Goal: Task Accomplishment & Management: Use online tool/utility

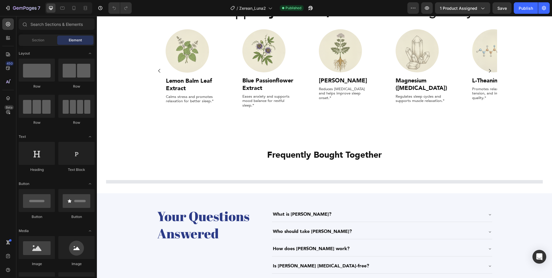
scroll to position [401, 0]
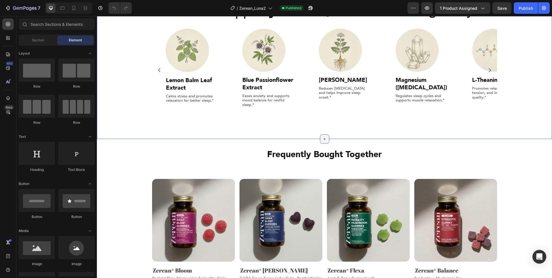
click at [326, 140] on icon at bounding box center [324, 139] width 5 height 5
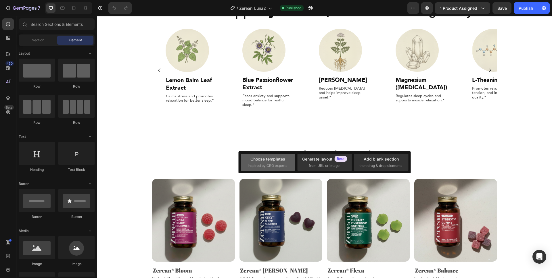
click at [282, 161] on div "Choose templates" at bounding box center [267, 159] width 35 height 6
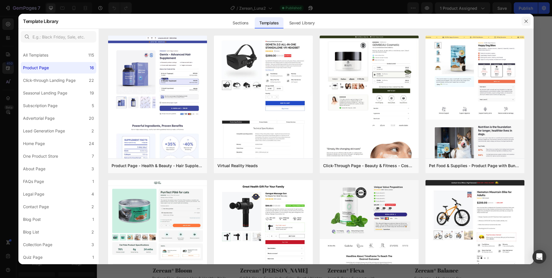
click at [528, 23] on button "button" at bounding box center [525, 21] width 9 height 9
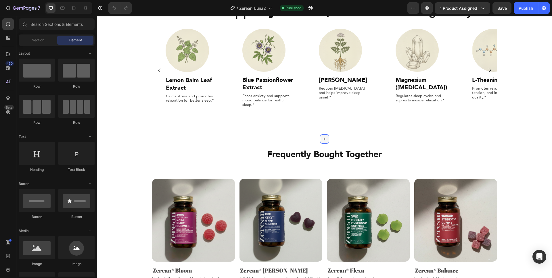
click at [322, 141] on icon at bounding box center [324, 139] width 5 height 5
click at [47, 43] on div "Section" at bounding box center [38, 40] width 36 height 9
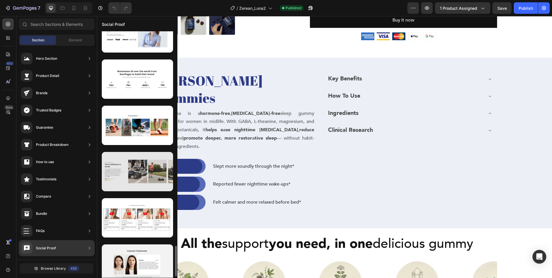
scroll to position [1739, 0]
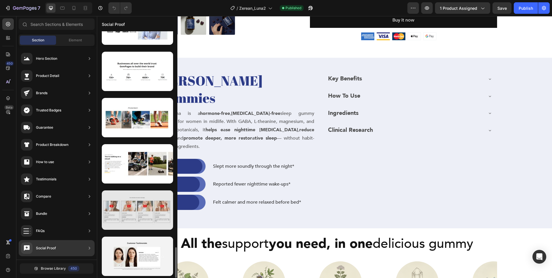
click at [128, 219] on div at bounding box center [137, 209] width 71 height 39
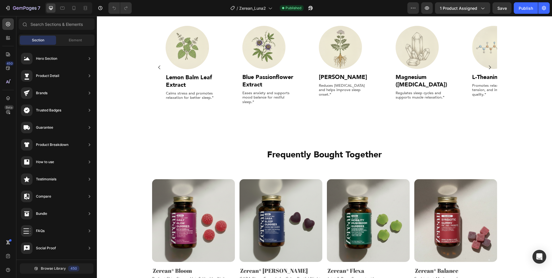
scroll to position [367, 0]
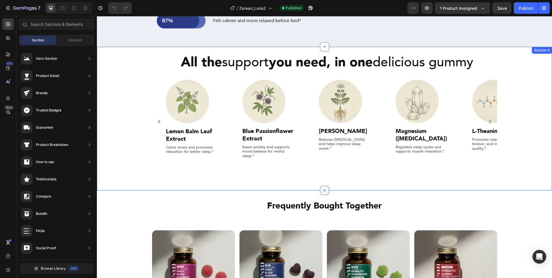
click at [324, 189] on icon at bounding box center [324, 190] width 3 height 3
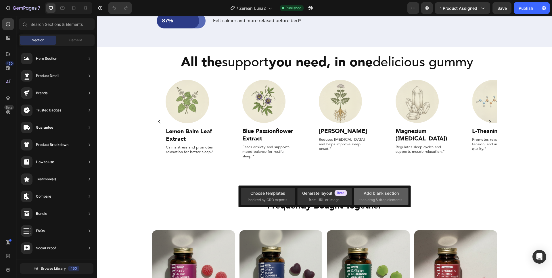
click at [375, 195] on div "Add blank section" at bounding box center [380, 193] width 35 height 6
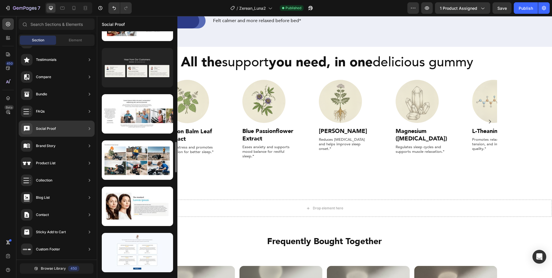
scroll to position [1739, 0]
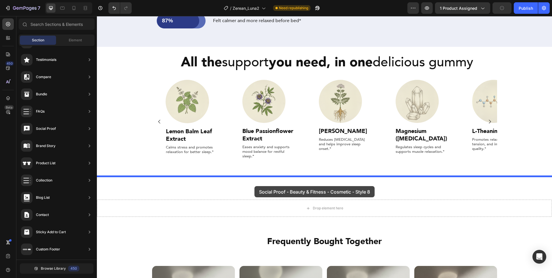
drag, startPoint x: 238, startPoint y: 230, endPoint x: 254, endPoint y: 186, distance: 46.4
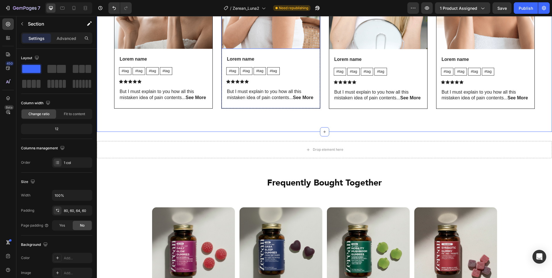
scroll to position [677, 0]
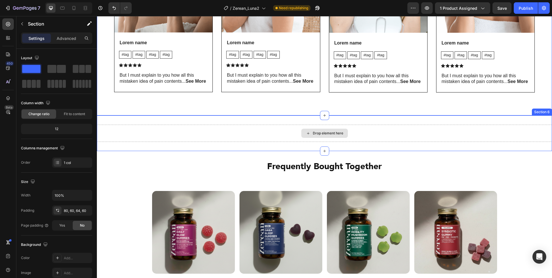
click at [213, 132] on div "Drop element here" at bounding box center [324, 133] width 455 height 17
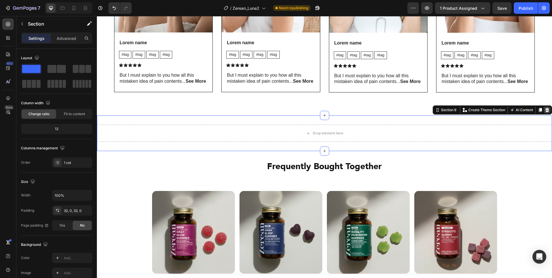
click at [543, 111] on div at bounding box center [546, 110] width 7 height 7
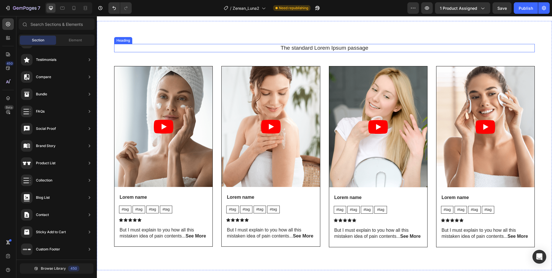
scroll to position [523, 0]
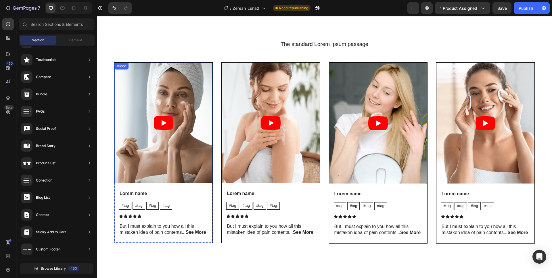
click at [139, 164] on article at bounding box center [163, 123] width 98 height 121
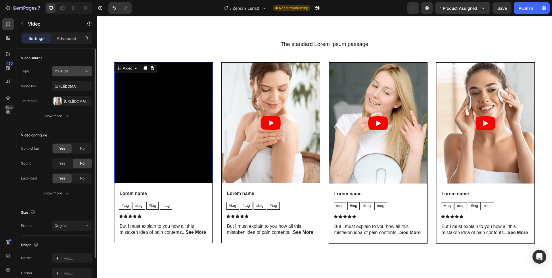
click at [73, 74] on button "YouTube" at bounding box center [72, 71] width 40 height 10
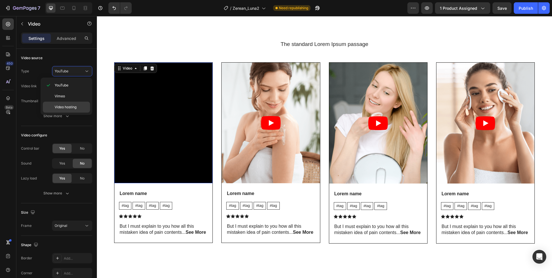
click at [66, 106] on span "Video hosting" at bounding box center [66, 107] width 22 height 5
type input "[URL][DOMAIN_NAME]"
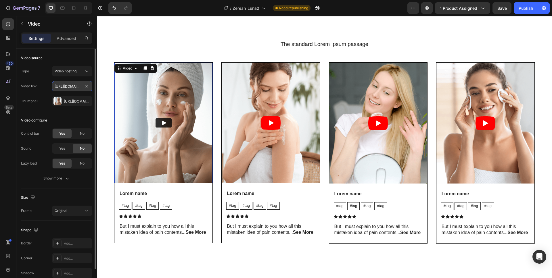
click at [71, 87] on input "[URL][DOMAIN_NAME]" at bounding box center [72, 86] width 40 height 10
paste input "[URL][DOMAIN_NAME]"
type input "[URL][DOMAIN_NAME]"
click at [74, 105] on div "[URL][DOMAIN_NAME]" at bounding box center [72, 101] width 40 height 10
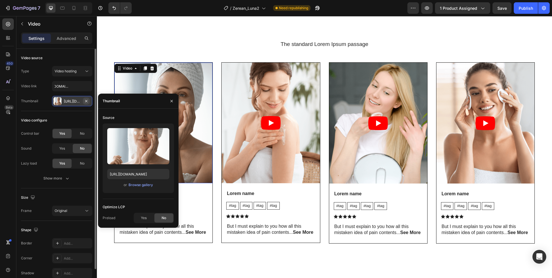
scroll to position [0, 0]
click at [87, 101] on icon "button" at bounding box center [86, 101] width 5 height 5
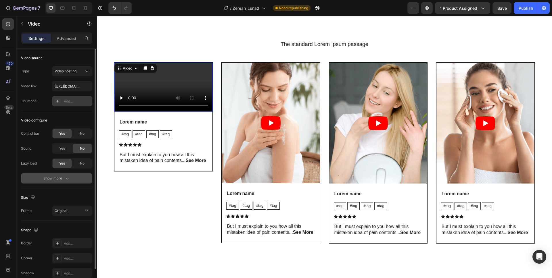
click at [65, 182] on button "Show more" at bounding box center [56, 178] width 71 height 10
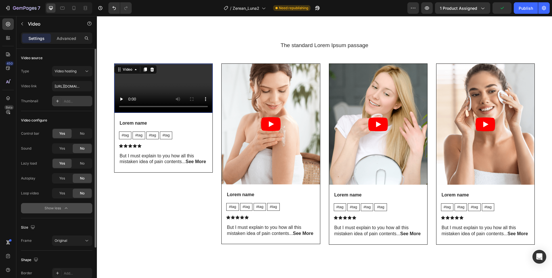
click at [59, 207] on div "Show less" at bounding box center [57, 208] width 24 height 6
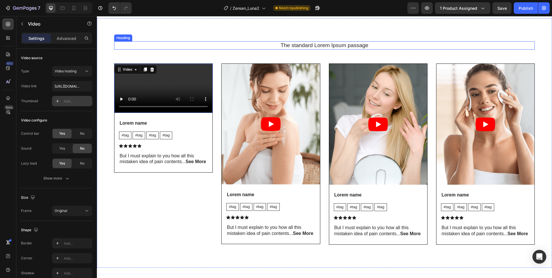
click at [173, 47] on h2 "The standard Lorem Ipsum passage" at bounding box center [324, 45] width 420 height 8
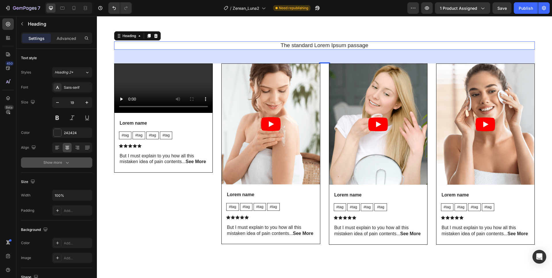
click at [61, 160] on div "Show more" at bounding box center [56, 163] width 27 height 6
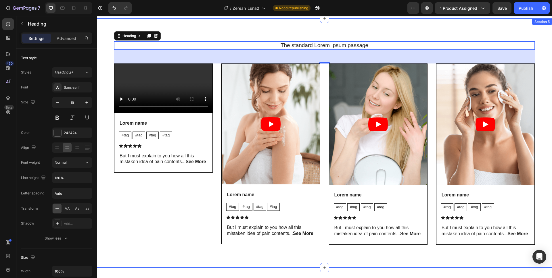
click at [140, 96] on video at bounding box center [163, 88] width 98 height 49
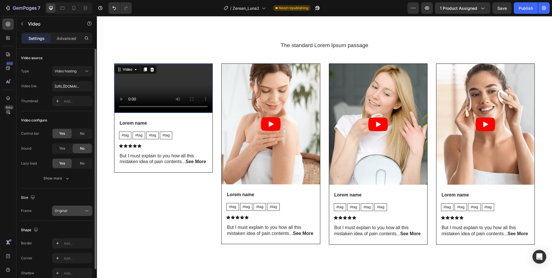
click at [76, 213] on div "Original" at bounding box center [69, 210] width 29 height 5
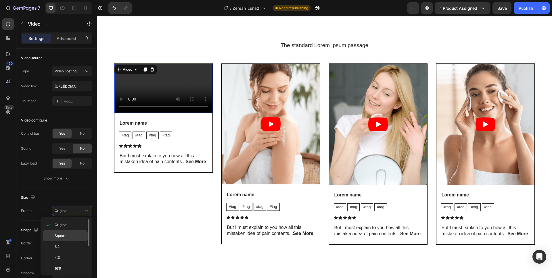
click at [70, 235] on p "Square" at bounding box center [70, 235] width 30 height 5
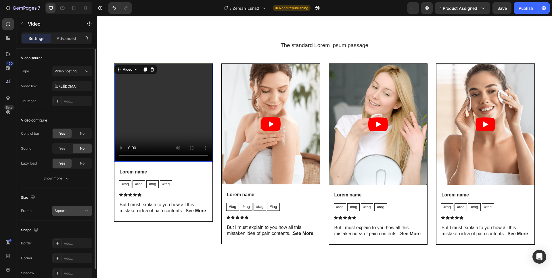
click at [71, 211] on div "Square" at bounding box center [69, 210] width 29 height 5
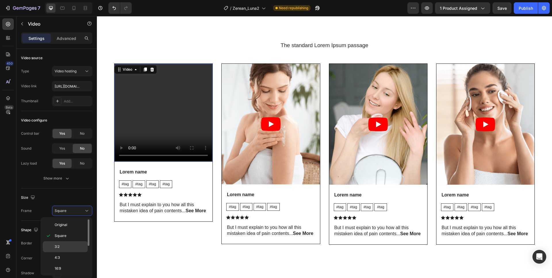
click at [61, 242] on div "3:2" at bounding box center [65, 246] width 45 height 11
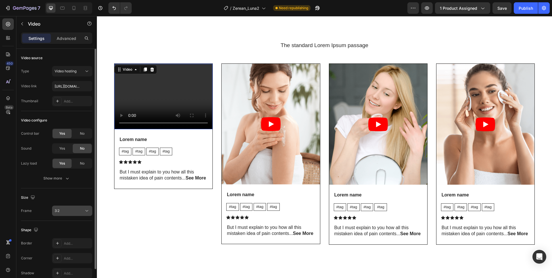
click at [78, 211] on div "3:2" at bounding box center [69, 210] width 29 height 5
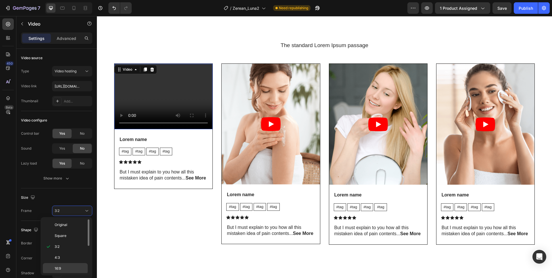
click at [60, 266] on span "16:9" at bounding box center [58, 268] width 6 height 5
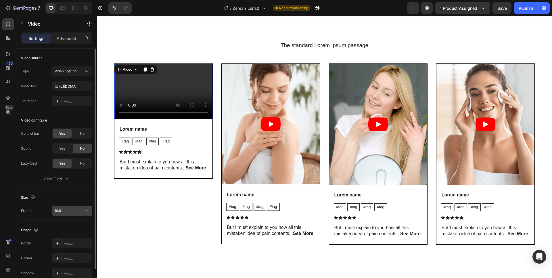
click at [73, 214] on button "16:9" at bounding box center [72, 211] width 40 height 10
click at [74, 208] on div "16:9" at bounding box center [69, 210] width 29 height 5
click at [73, 207] on button "16:9" at bounding box center [72, 211] width 40 height 10
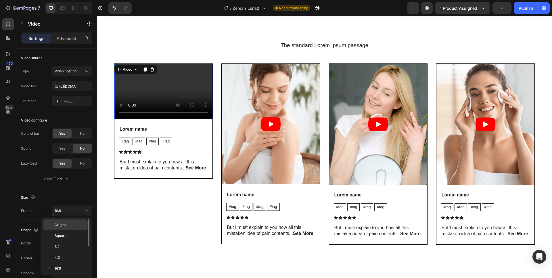
click at [70, 227] on p "Original" at bounding box center [70, 224] width 30 height 5
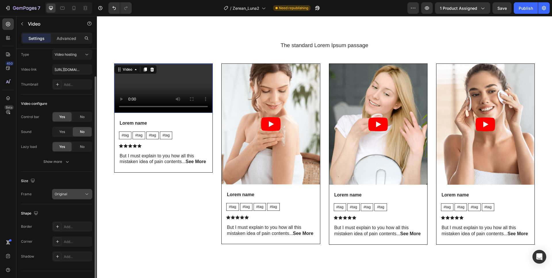
scroll to position [28, 0]
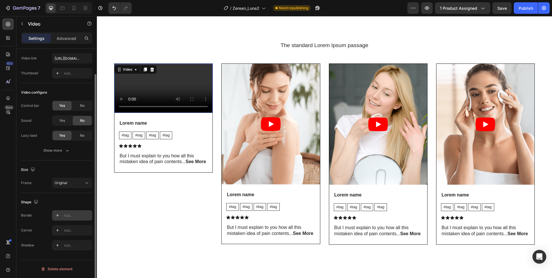
click at [63, 214] on div "Add..." at bounding box center [72, 215] width 40 height 10
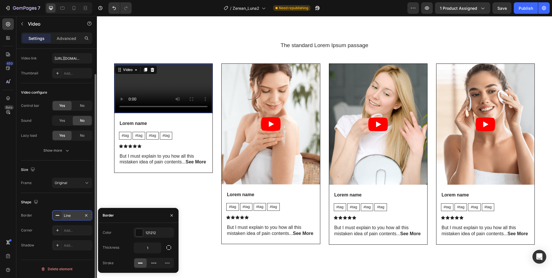
click at [55, 215] on div at bounding box center [57, 215] width 8 height 8
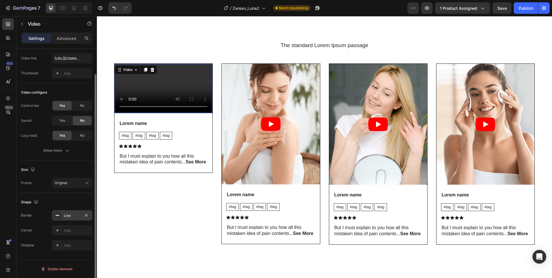
click at [59, 214] on icon at bounding box center [57, 215] width 5 height 5
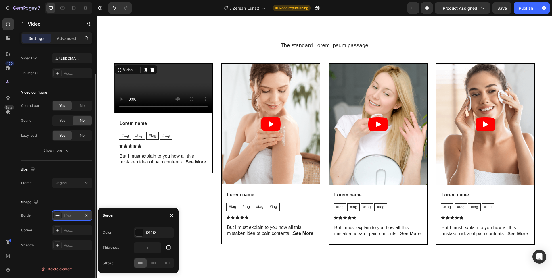
click at [90, 216] on div "Line" at bounding box center [72, 215] width 40 height 10
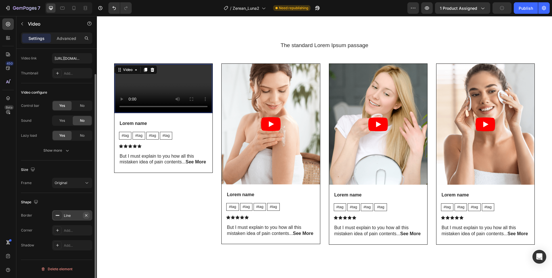
click at [87, 216] on icon "button" at bounding box center [86, 215] width 5 height 5
click at [82, 181] on div "Original" at bounding box center [69, 182] width 29 height 5
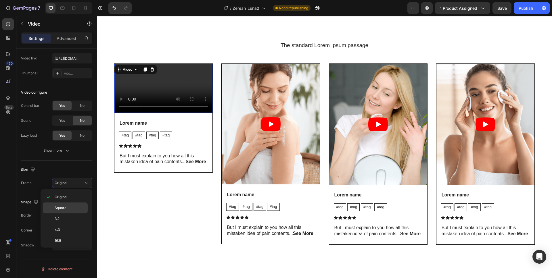
click at [55, 209] on span "Square" at bounding box center [61, 207] width 12 height 5
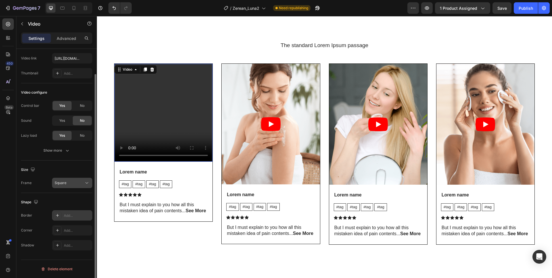
click at [80, 182] on div "Square" at bounding box center [69, 182] width 29 height 5
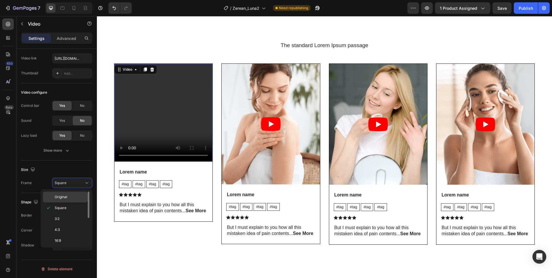
click at [62, 200] on div "Original" at bounding box center [65, 197] width 45 height 11
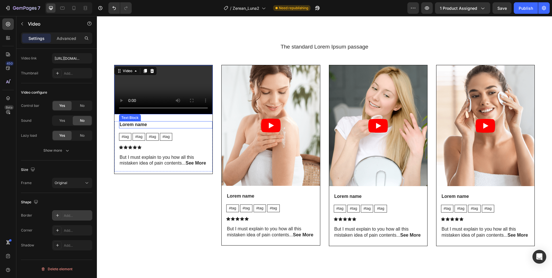
click at [138, 128] on p "Lorem name" at bounding box center [165, 125] width 92 height 6
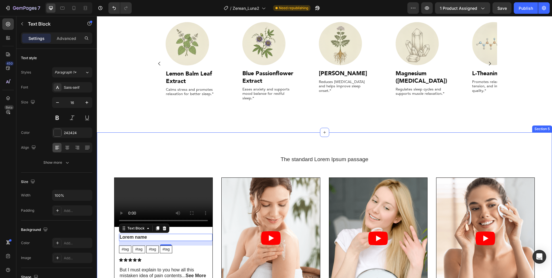
scroll to position [404, 0]
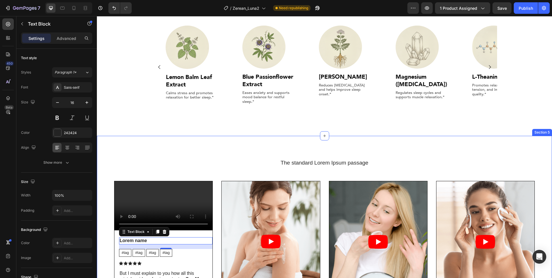
click at [188, 161] on div "The standard Lorem Ipsum passage Heading Video Lorem name Text Block 16 #tag Te…" at bounding box center [324, 260] width 455 height 249
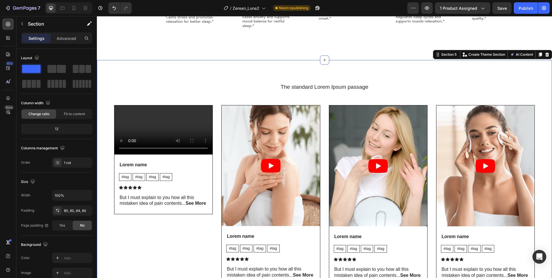
click at [161, 80] on div "The standard Lorem Ipsum passage Heading Video Lorem name Text Block #tag Text …" at bounding box center [324, 184] width 455 height 249
click at [545, 57] on icon at bounding box center [546, 55] width 5 height 5
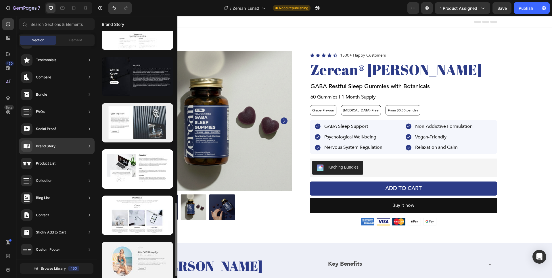
scroll to position [583, 0]
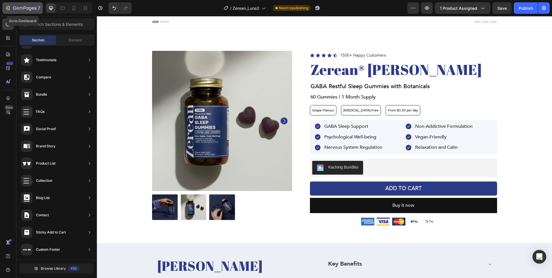
click at [7, 6] on icon "button" at bounding box center [8, 8] width 6 height 6
